Goal: Information Seeking & Learning: Learn about a topic

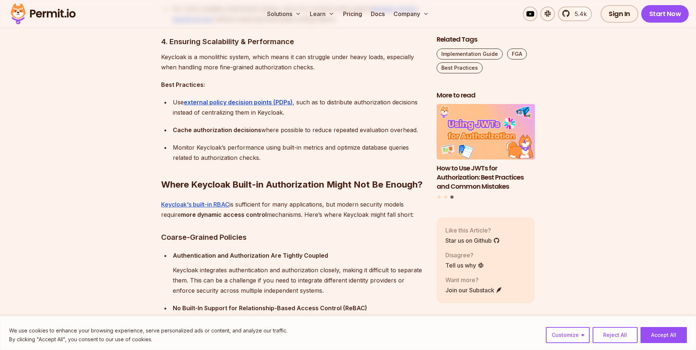
scroll to position [1205, 0]
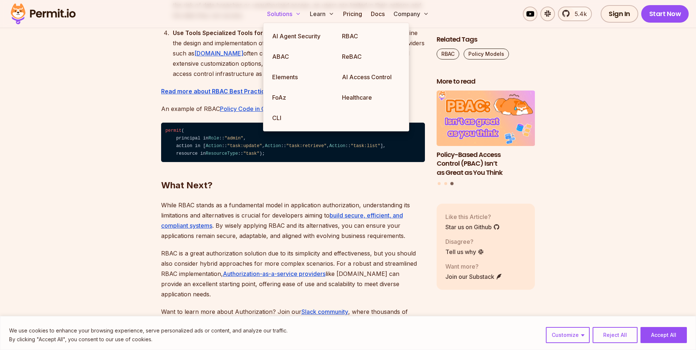
scroll to position [2446, 0]
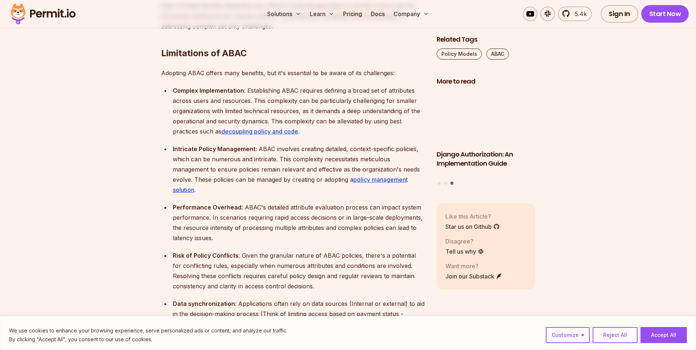
scroll to position [1789, 0]
